Goal: Information Seeking & Learning: Learn about a topic

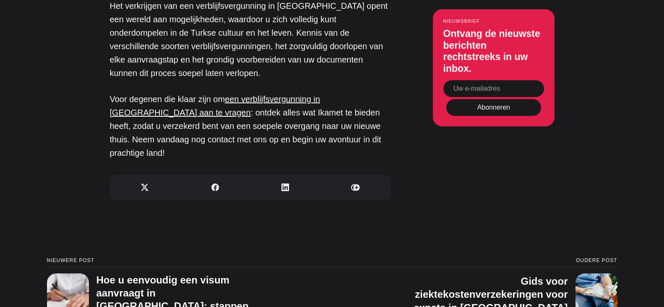
scroll to position [3775, 0]
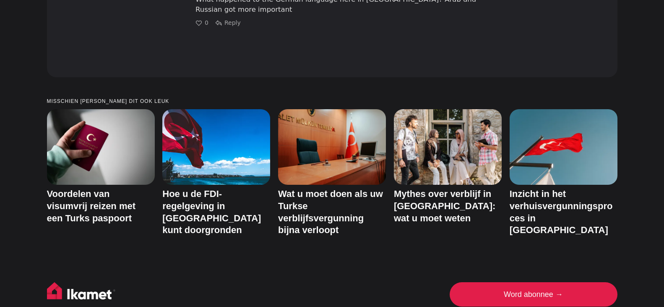
scroll to position [3104, 0]
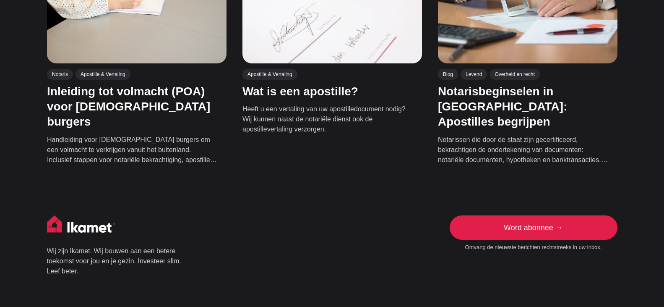
scroll to position [294, 0]
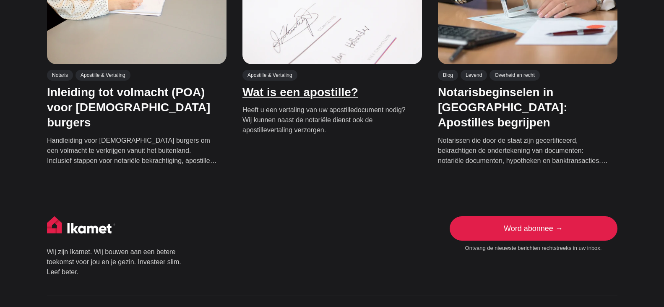
click at [272, 91] on font "Wat is een apostille?" at bounding box center [300, 92] width 116 height 13
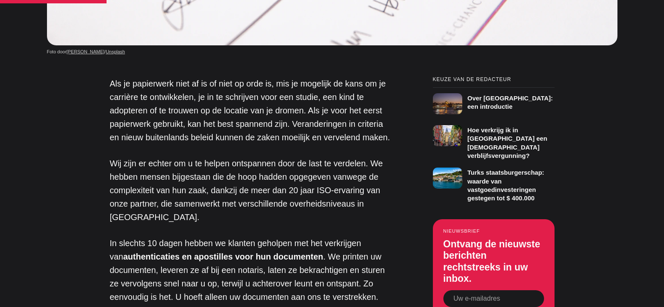
scroll to position [331, 0]
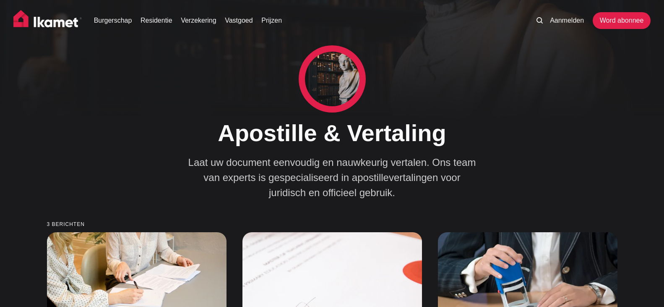
scroll to position [294, 0]
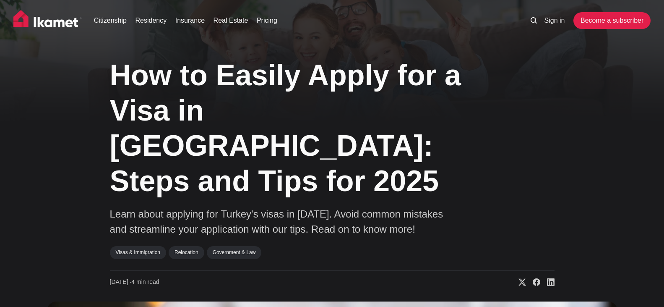
scroll to position [2863, 0]
